Goal: Entertainment & Leisure: Consume media (video, audio)

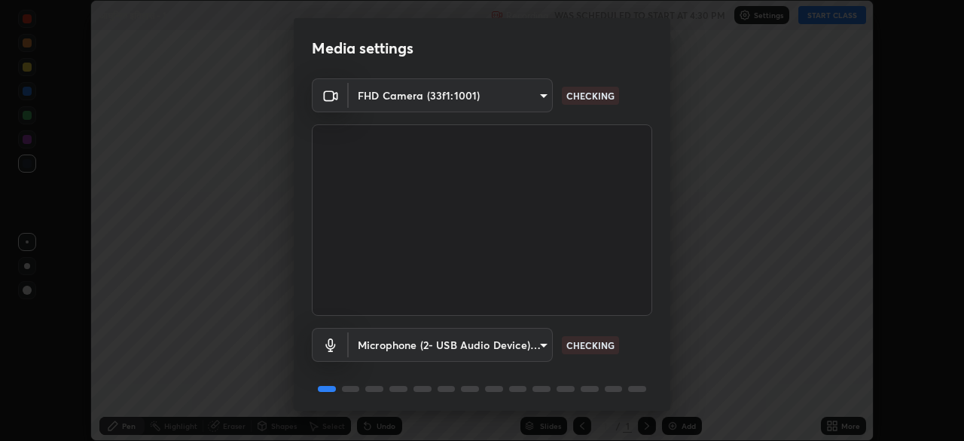
scroll to position [53, 0]
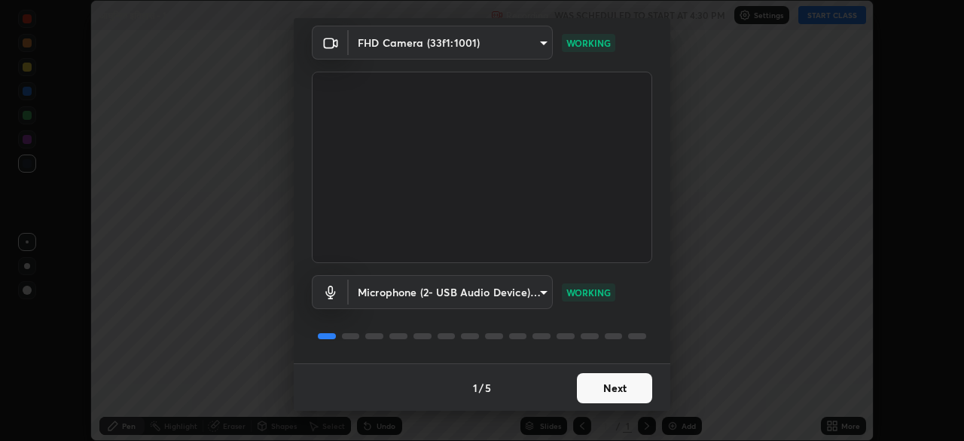
click at [620, 385] on button "Next" at bounding box center [614, 388] width 75 height 30
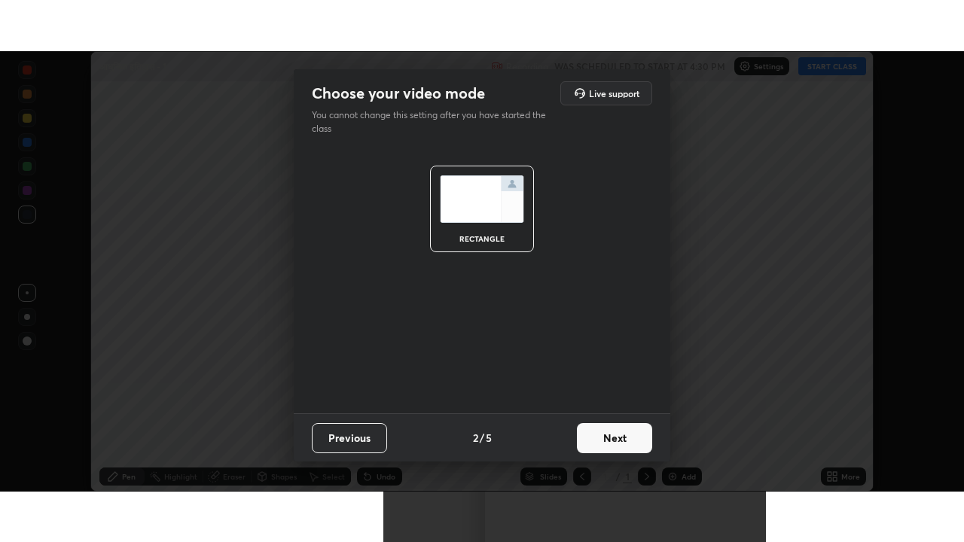
scroll to position [0, 0]
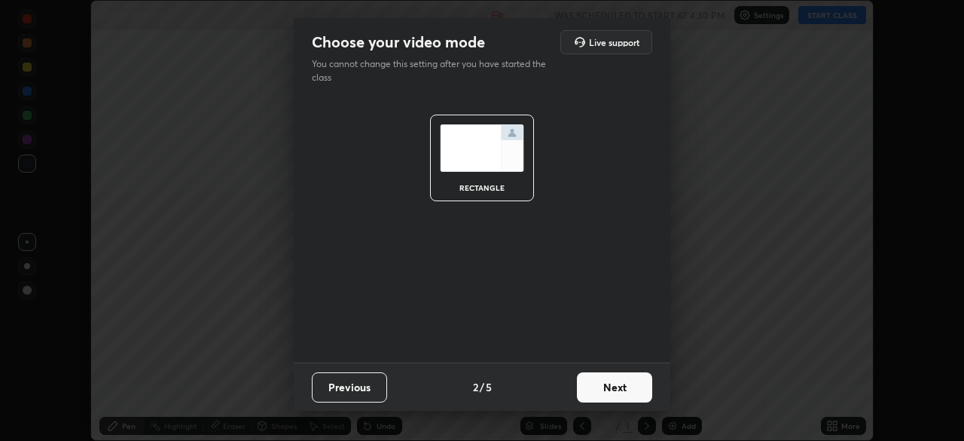
click at [620, 390] on button "Next" at bounding box center [614, 387] width 75 height 30
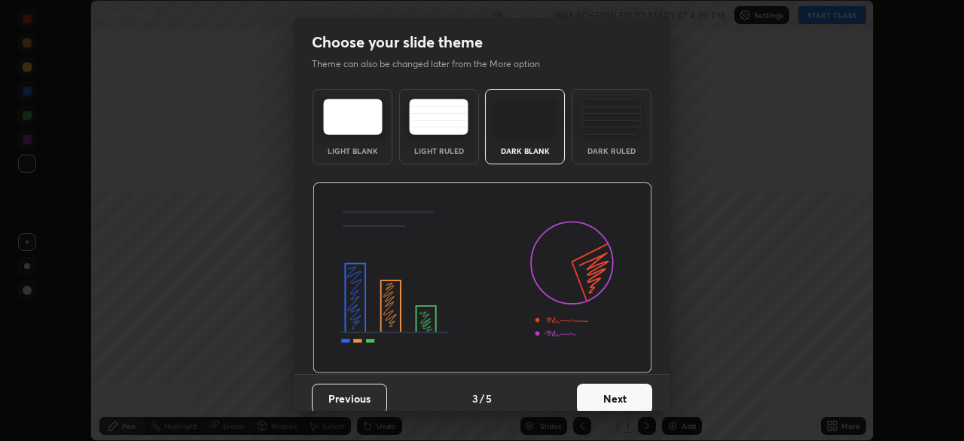
click at [621, 389] on button "Next" at bounding box center [614, 398] width 75 height 30
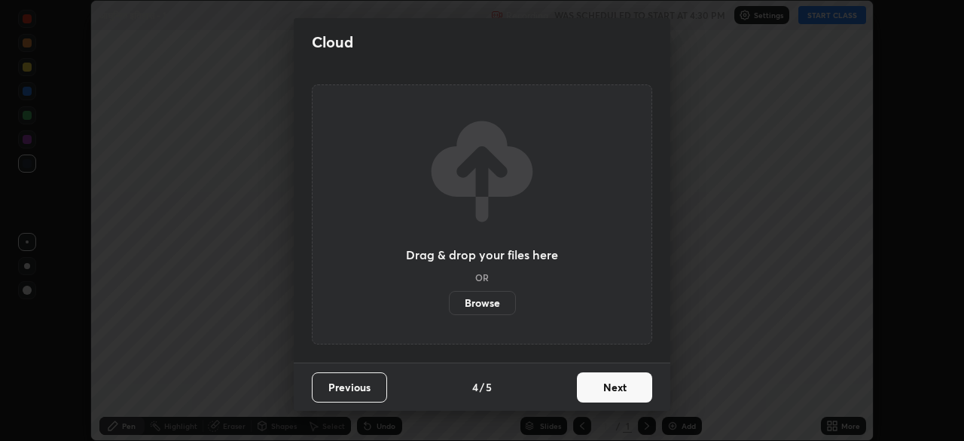
click at [630, 386] on button "Next" at bounding box center [614, 387] width 75 height 30
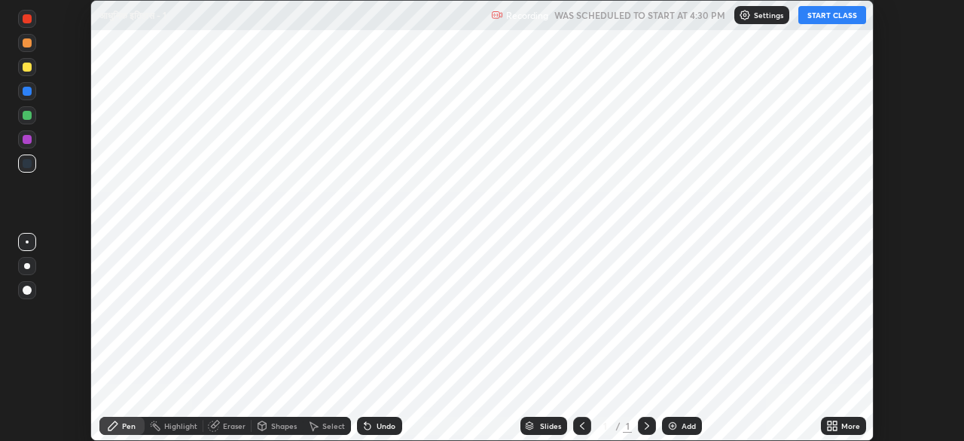
click at [686, 425] on div "Add" at bounding box center [689, 426] width 14 height 8
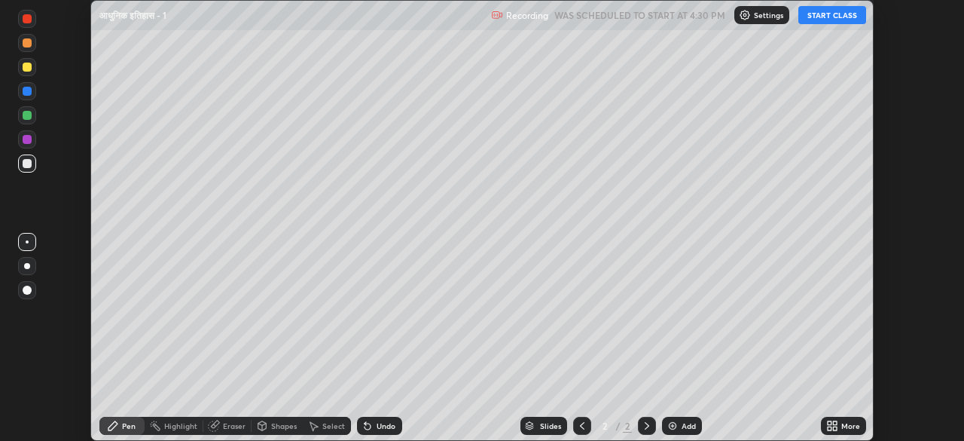
click at [842, 426] on div "More" at bounding box center [850, 426] width 19 height 8
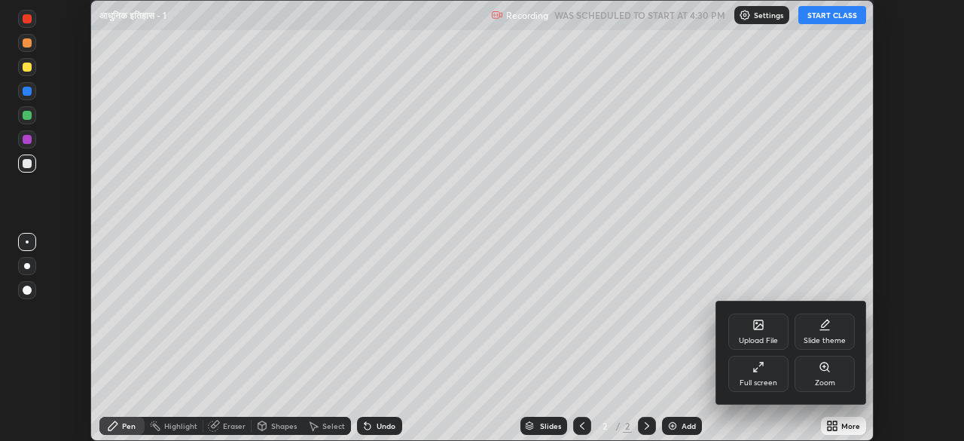
click at [756, 368] on icon at bounding box center [756, 370] width 4 height 4
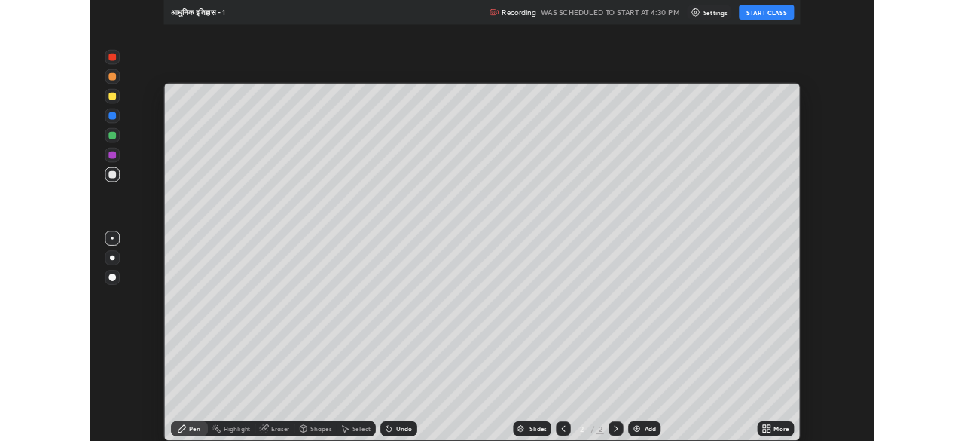
scroll to position [542, 964]
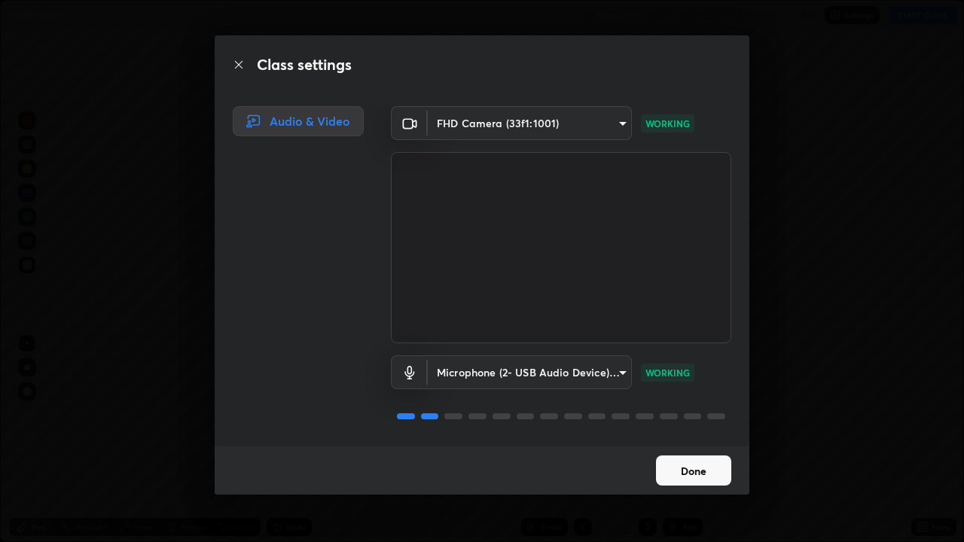
click at [691, 440] on button "Done" at bounding box center [693, 471] width 75 height 30
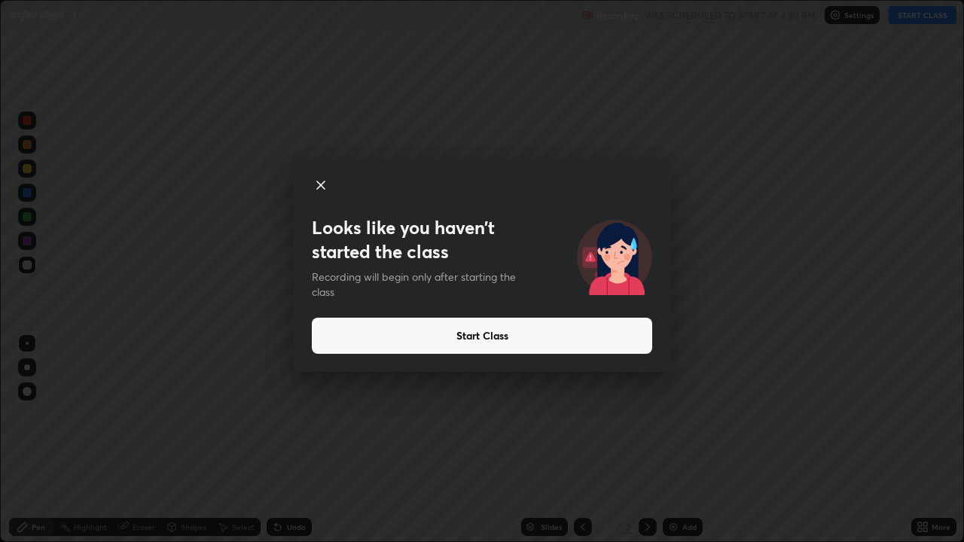
click at [475, 338] on button "Start Class" at bounding box center [482, 336] width 340 height 36
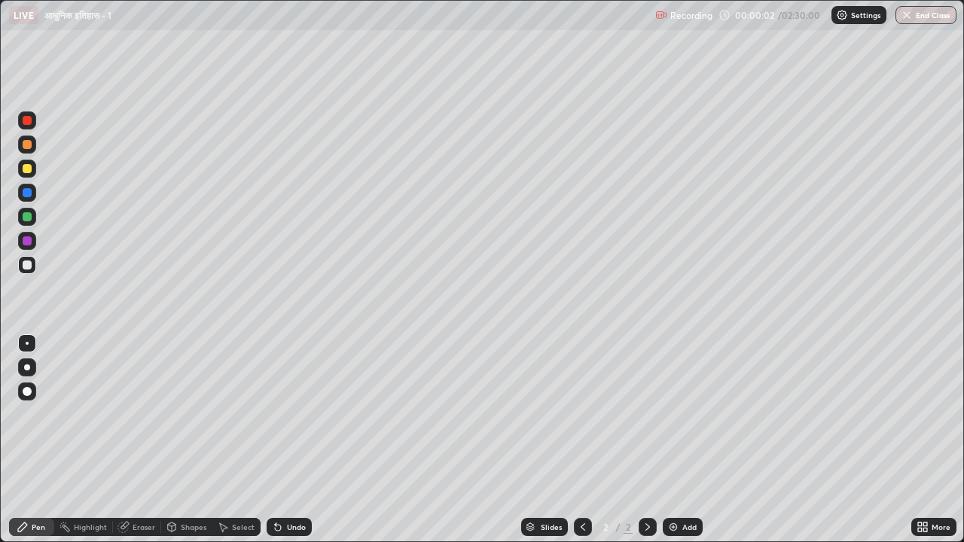
click at [29, 391] on div at bounding box center [27, 391] width 9 height 9
click at [29, 265] on div at bounding box center [27, 265] width 9 height 9
click at [670, 440] on img at bounding box center [673, 527] width 12 height 12
click at [29, 218] on div at bounding box center [27, 216] width 9 height 9
click at [24, 268] on div at bounding box center [27, 265] width 9 height 9
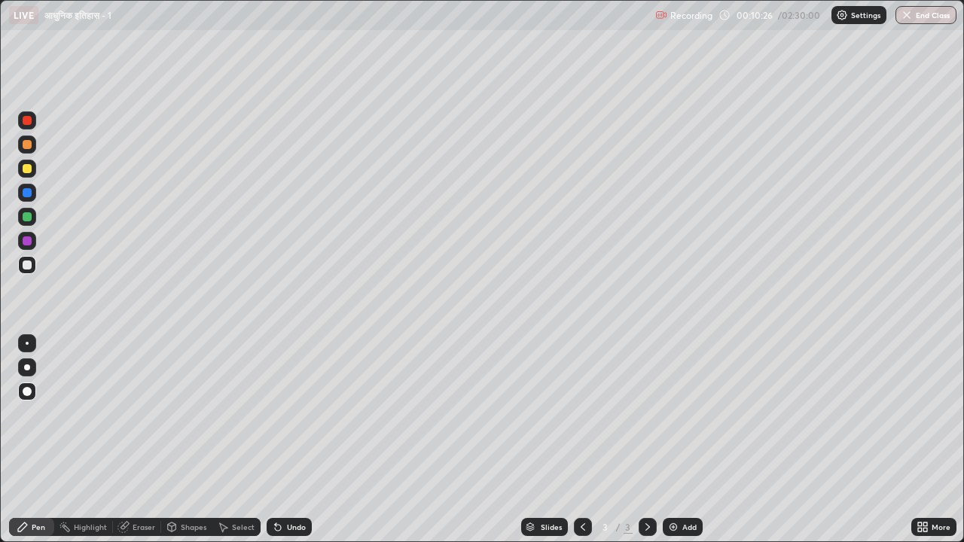
click at [670, 440] on img at bounding box center [673, 527] width 12 height 12
click at [28, 215] on div at bounding box center [27, 216] width 9 height 9
click at [670, 440] on img at bounding box center [673, 527] width 12 height 12
click at [30, 391] on div at bounding box center [27, 391] width 9 height 9
click at [26, 266] on div at bounding box center [27, 265] width 9 height 9
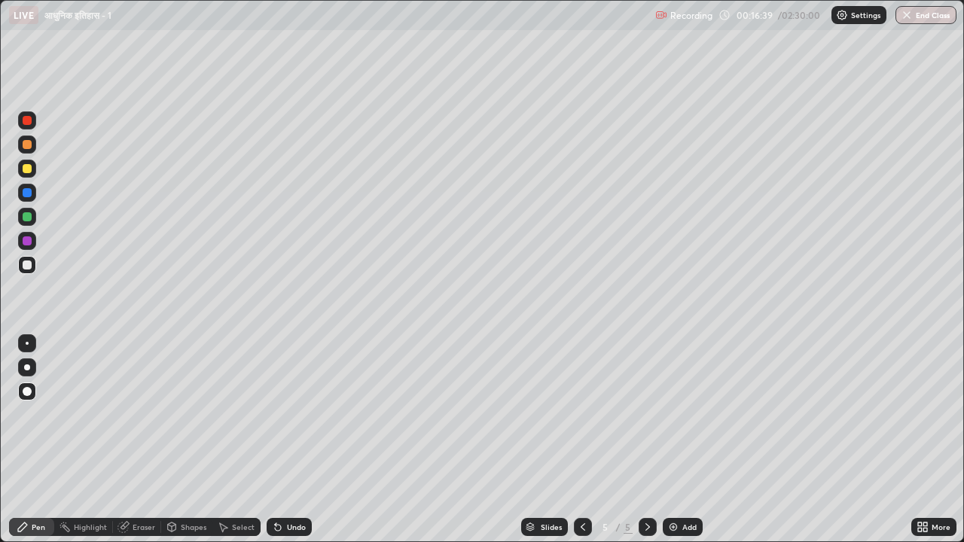
click at [28, 169] on div at bounding box center [27, 168] width 9 height 9
click at [670, 440] on img at bounding box center [673, 527] width 12 height 12
click at [28, 267] on div at bounding box center [27, 265] width 9 height 9
click at [29, 220] on div at bounding box center [27, 216] width 9 height 9
click at [672, 440] on img at bounding box center [673, 527] width 12 height 12
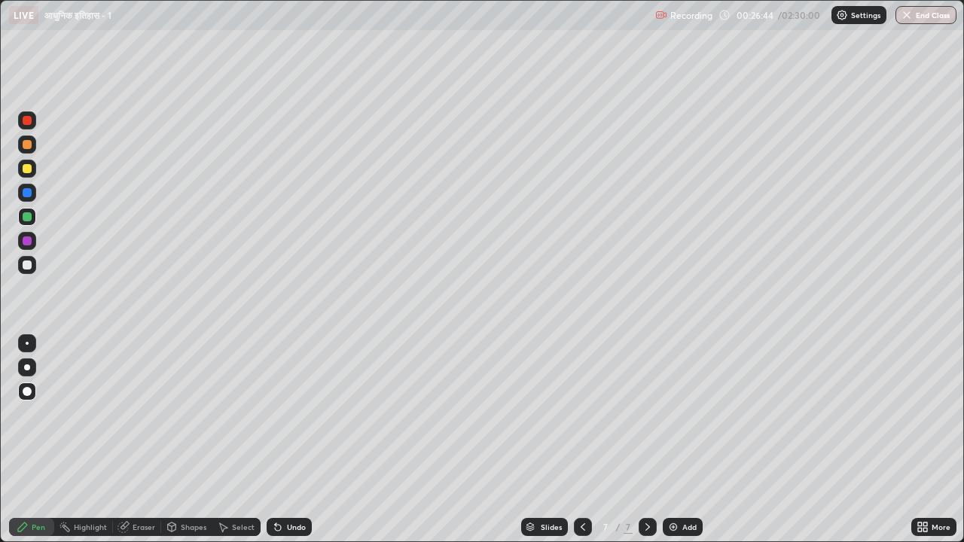
click at [29, 265] on div at bounding box center [27, 265] width 9 height 9
click at [581, 440] on icon at bounding box center [583, 527] width 12 height 12
click at [648, 440] on div at bounding box center [648, 527] width 18 height 18
click at [581, 440] on icon at bounding box center [583, 527] width 12 height 12
click at [580, 440] on icon at bounding box center [583, 527] width 12 height 12
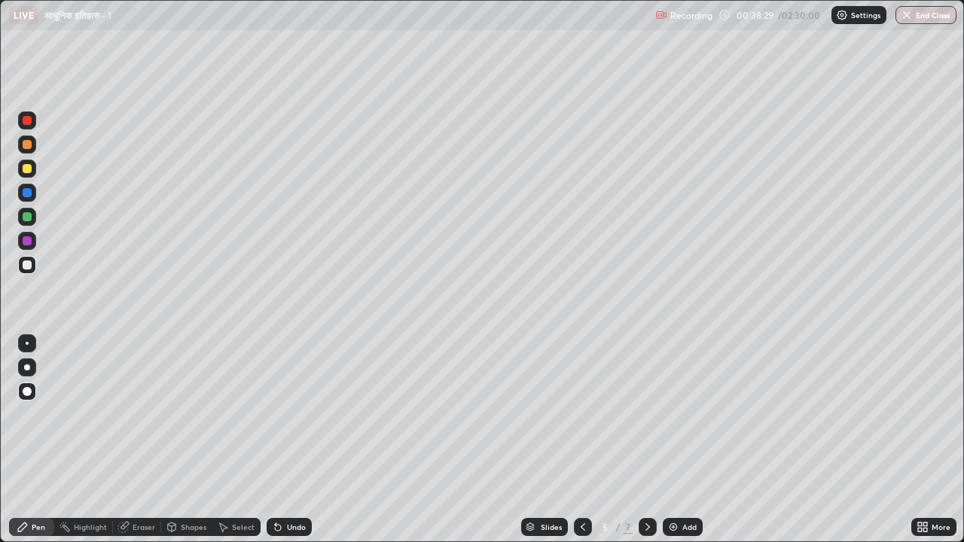
click at [33, 221] on div at bounding box center [27, 217] width 18 height 18
click at [142, 440] on div "Eraser" at bounding box center [144, 527] width 23 height 8
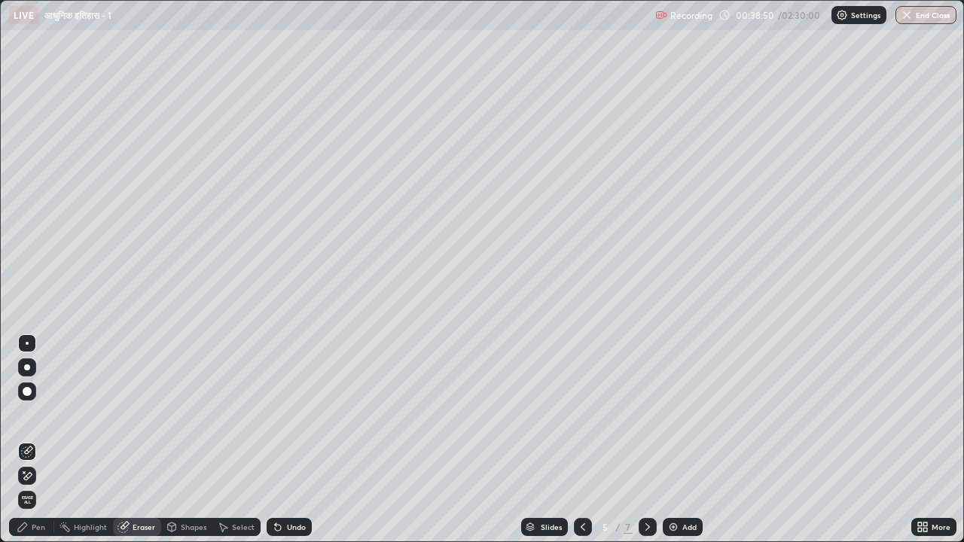
click at [127, 440] on icon at bounding box center [125, 526] width 8 height 8
click at [39, 440] on div "Pen" at bounding box center [39, 527] width 14 height 8
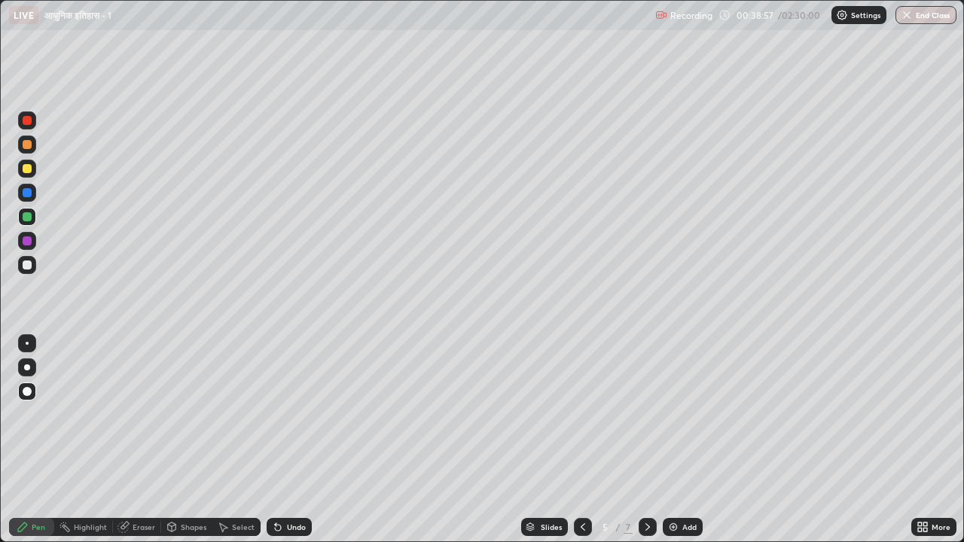
click at [673, 440] on img at bounding box center [673, 527] width 12 height 12
click at [141, 440] on div "Eraser" at bounding box center [144, 527] width 23 height 8
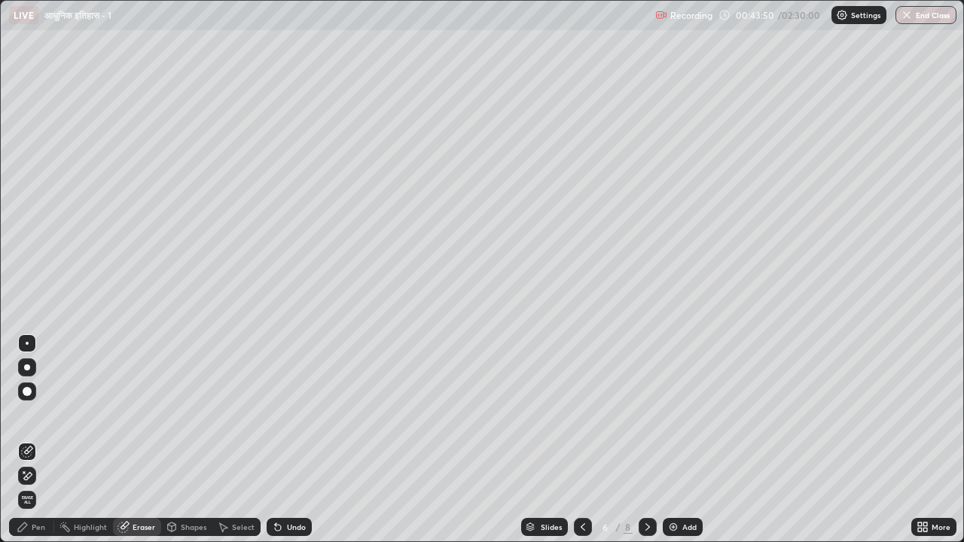
click at [136, 440] on div "Eraser" at bounding box center [144, 527] width 23 height 8
click at [35, 440] on div "Pen" at bounding box center [39, 527] width 14 height 8
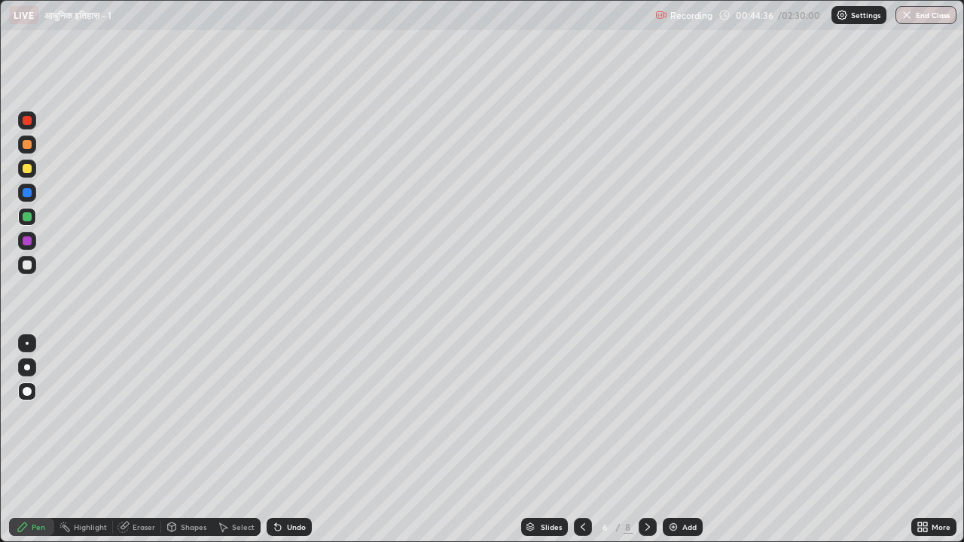
click at [27, 265] on div at bounding box center [27, 265] width 9 height 9
click at [29, 170] on div at bounding box center [27, 168] width 9 height 9
click at [646, 440] on icon at bounding box center [647, 527] width 5 height 8
click at [578, 440] on icon at bounding box center [583, 527] width 12 height 12
click at [670, 440] on img at bounding box center [673, 527] width 12 height 12
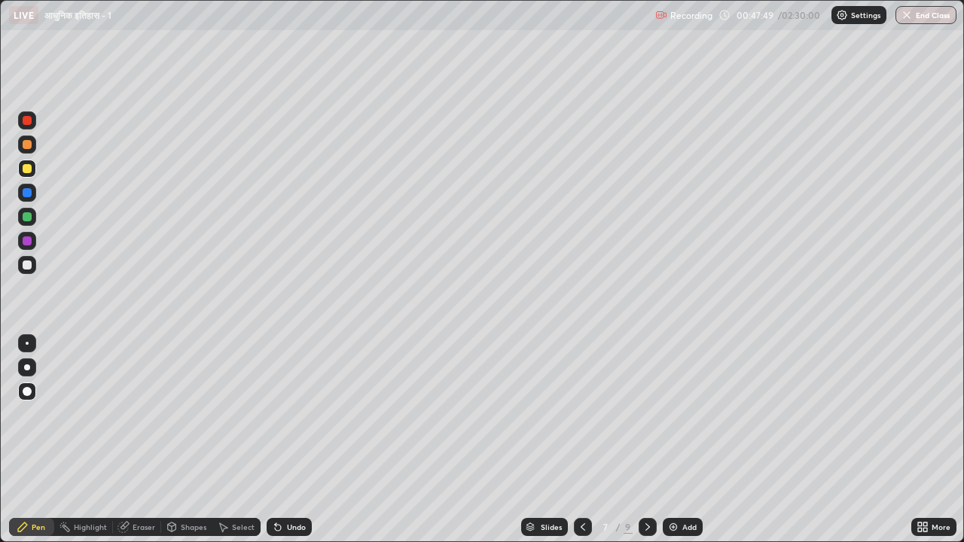
click at [28, 265] on div at bounding box center [27, 265] width 9 height 9
click at [579, 440] on icon at bounding box center [583, 527] width 12 height 12
click at [645, 440] on icon at bounding box center [648, 527] width 12 height 12
click at [646, 440] on icon at bounding box center [648, 527] width 12 height 12
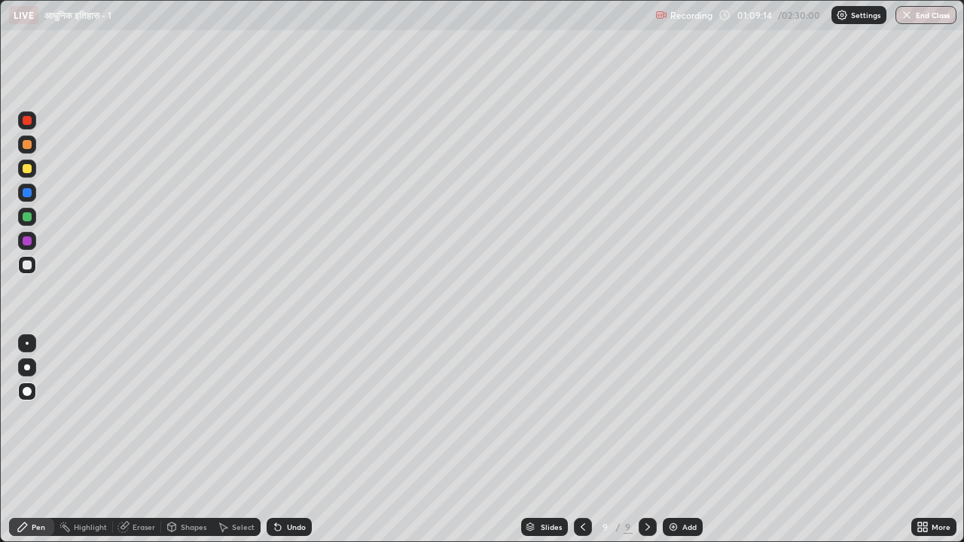
click at [648, 440] on icon at bounding box center [648, 527] width 12 height 12
click at [670, 440] on img at bounding box center [673, 527] width 12 height 12
click at [29, 218] on div at bounding box center [27, 216] width 9 height 9
click at [26, 264] on div at bounding box center [27, 265] width 9 height 9
click at [646, 440] on icon at bounding box center [648, 527] width 12 height 12
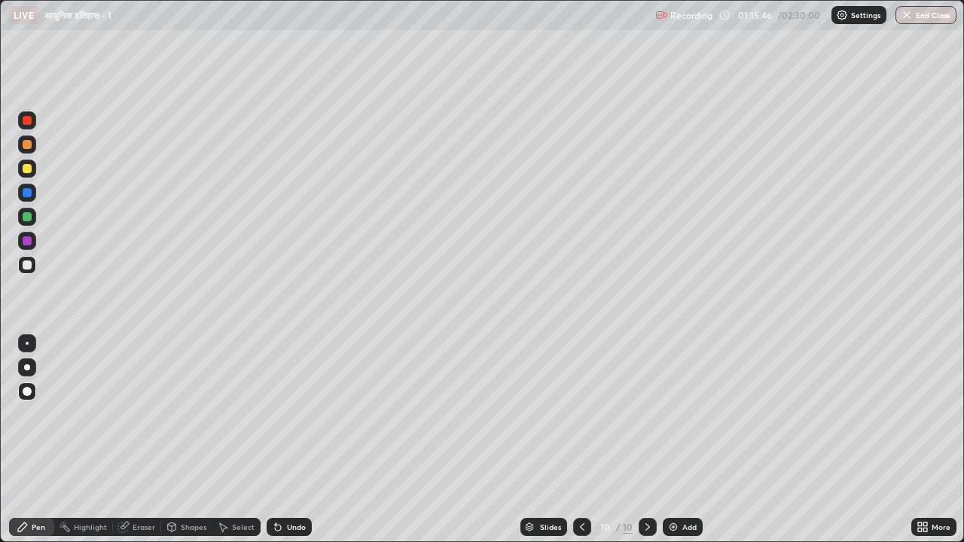
click at [670, 440] on img at bounding box center [673, 527] width 12 height 12
click at [580, 440] on icon at bounding box center [583, 527] width 12 height 12
click at [646, 440] on icon at bounding box center [648, 527] width 12 height 12
click at [137, 440] on div "Eraser" at bounding box center [144, 527] width 23 height 8
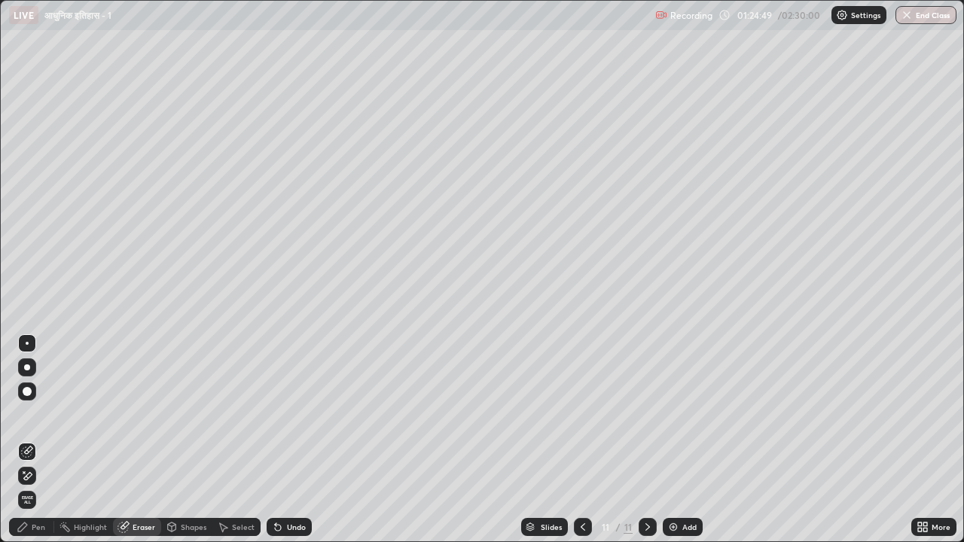
click at [36, 440] on div "Pen" at bounding box center [39, 527] width 14 height 8
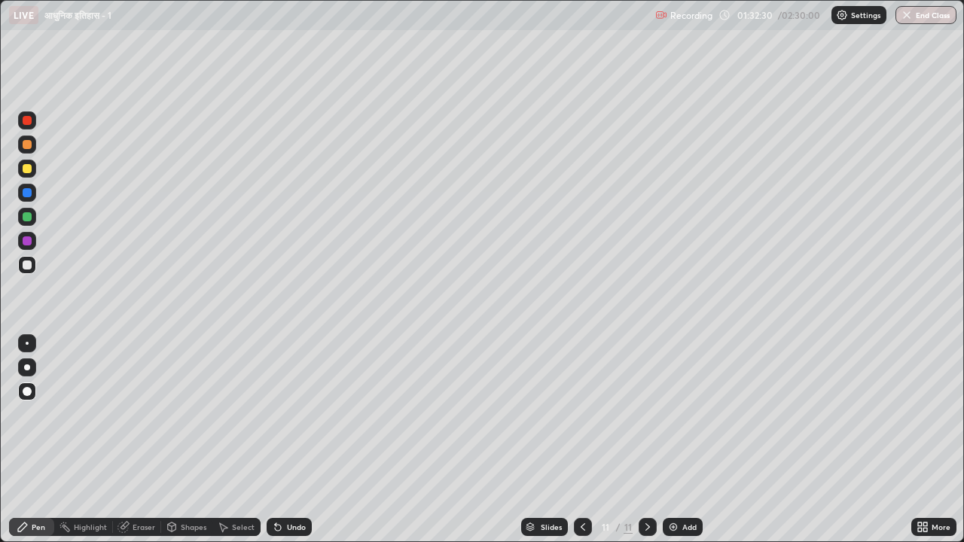
click at [924, 20] on button "End Class" at bounding box center [926, 15] width 61 height 18
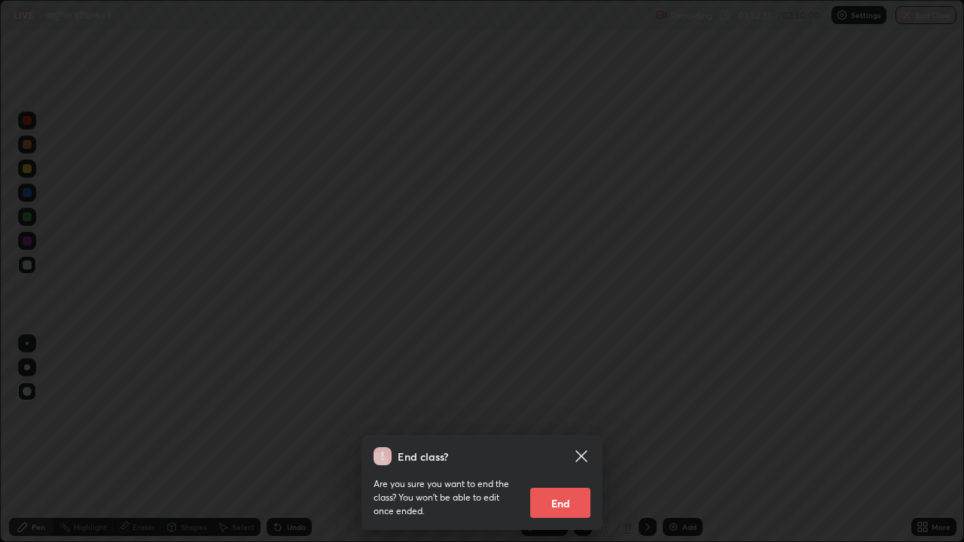
click at [558, 440] on button "End" at bounding box center [560, 503] width 60 height 30
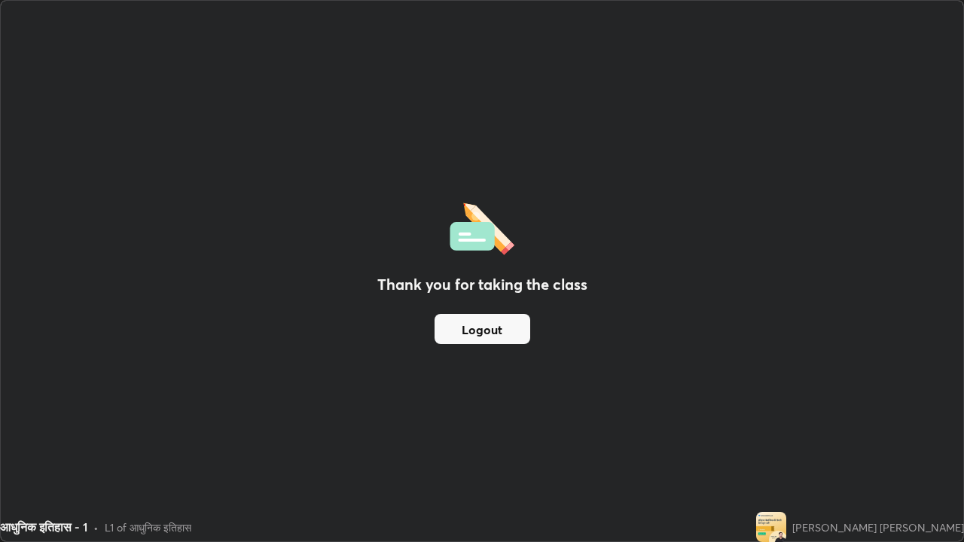
click at [423, 339] on div "Thank you for taking the class Logout" at bounding box center [482, 271] width 963 height 541
click at [762, 389] on div "Thank you for taking the class Logout" at bounding box center [482, 271] width 963 height 541
click at [609, 401] on div "Thank you for taking the class Logout" at bounding box center [482, 271] width 963 height 541
click at [649, 406] on div "Thank you for taking the class Logout" at bounding box center [482, 271] width 963 height 541
click at [630, 412] on div "Thank you for taking the class Logout" at bounding box center [482, 271] width 963 height 541
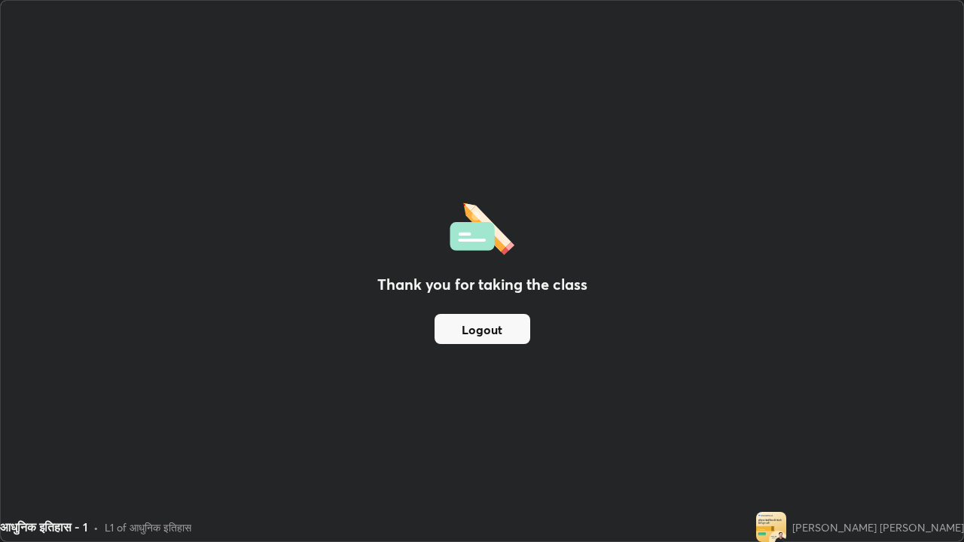
click at [638, 410] on div "Thank you for taking the class Logout" at bounding box center [482, 271] width 963 height 541
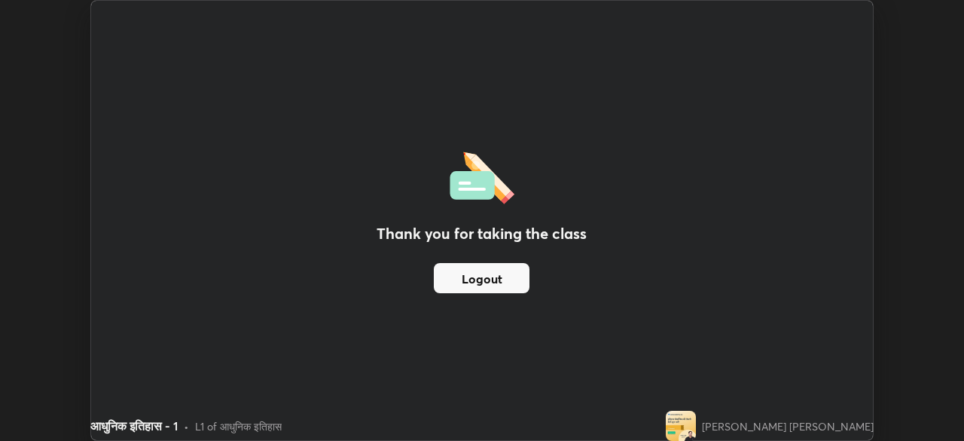
scroll to position [74879, 74356]
